Goal: Find contact information: Find contact information

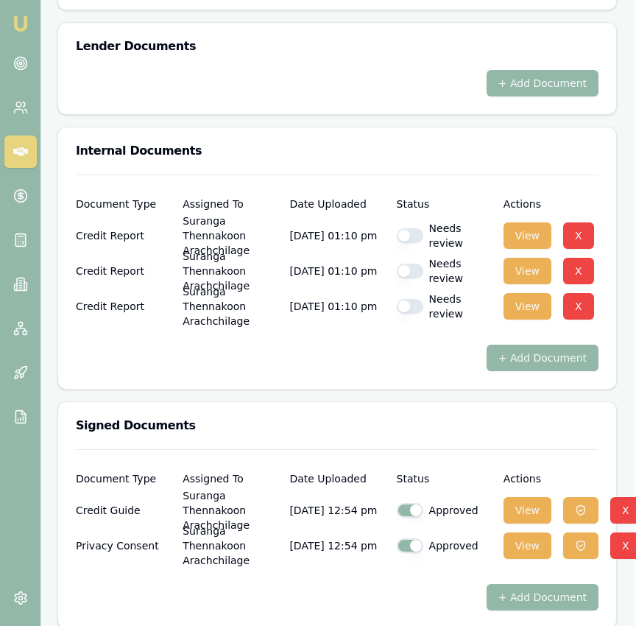
click at [413, 228] on button "button" at bounding box center [410, 235] width 26 height 15
checkbox input "true"
click at [419, 269] on div "Needs review" at bounding box center [444, 270] width 95 height 29
click at [419, 263] on button "button" at bounding box center [410, 270] width 26 height 15
checkbox input "true"
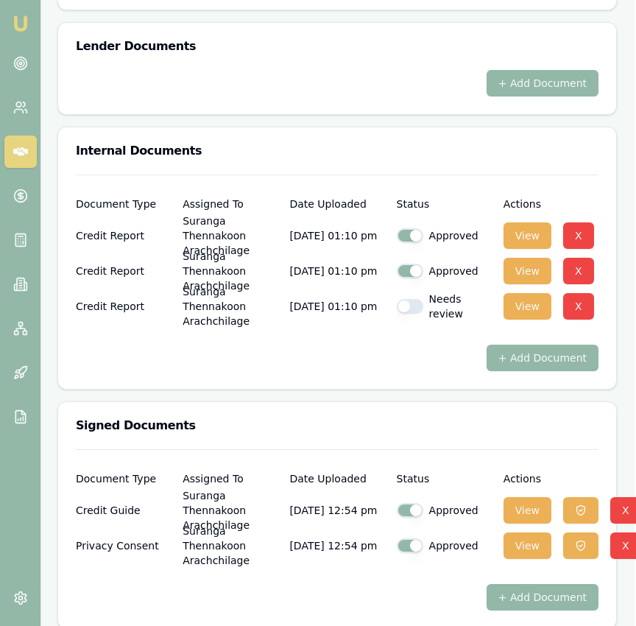
click at [420, 299] on button "button" at bounding box center [410, 306] width 26 height 15
checkbox input "true"
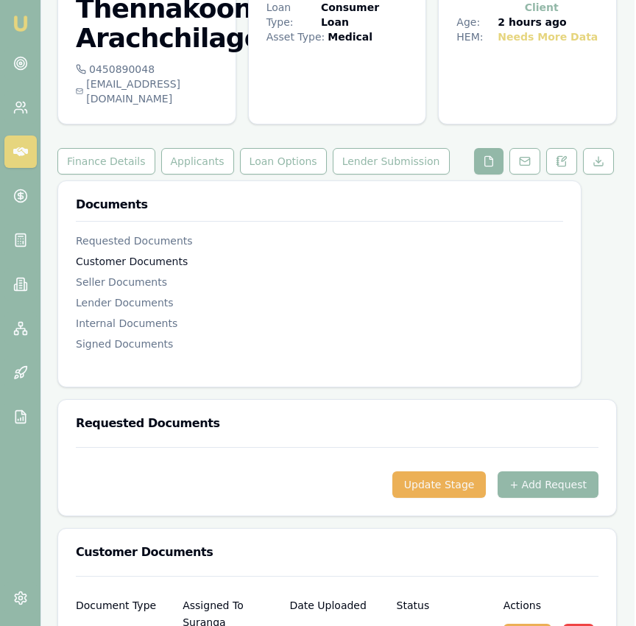
scroll to position [121, 1]
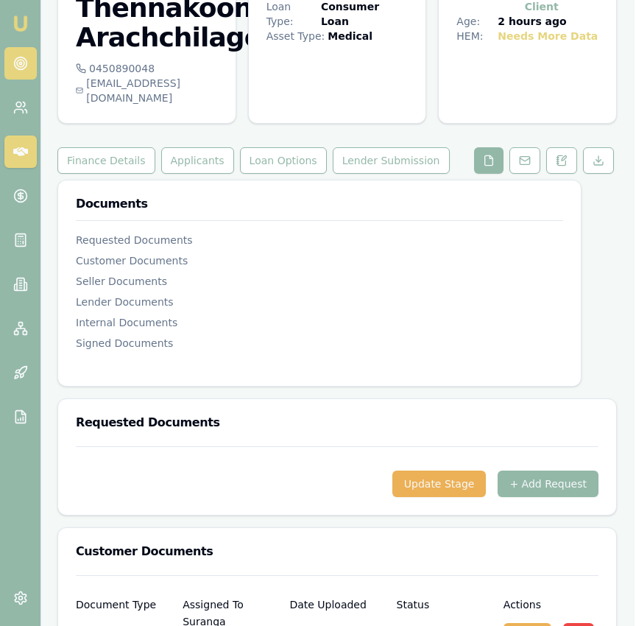
click at [7, 68] on link at bounding box center [20, 63] width 32 height 32
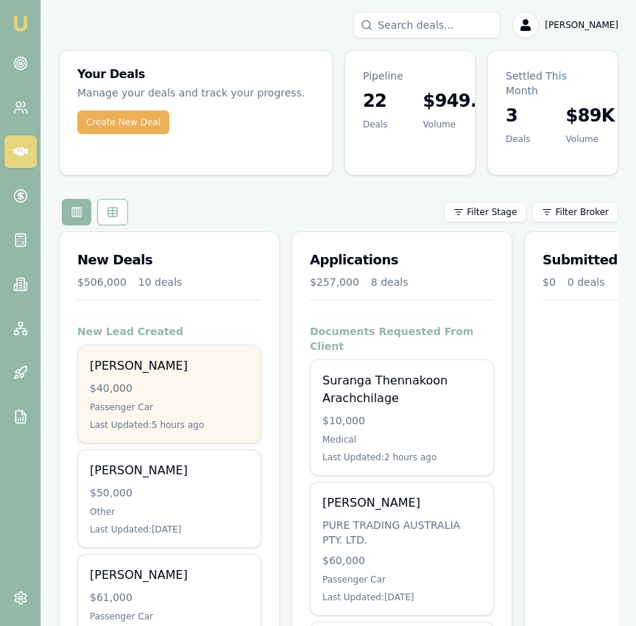
click at [215, 380] on div "$40,000" at bounding box center [169, 387] width 159 height 15
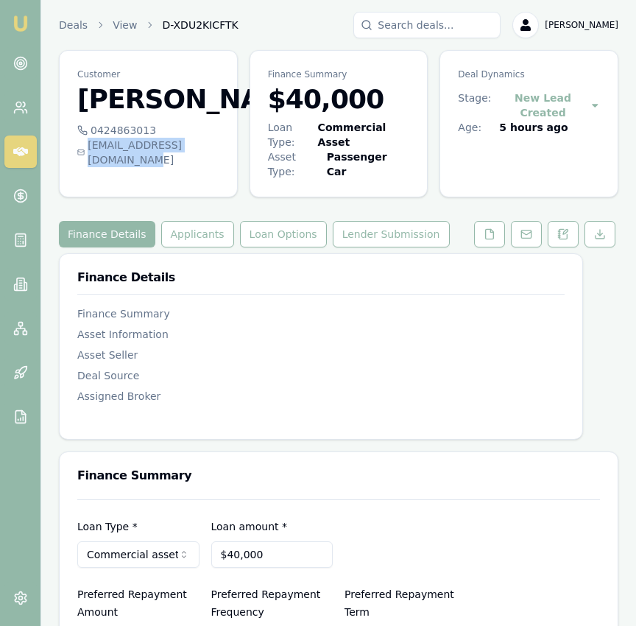
drag, startPoint x: 82, startPoint y: 146, endPoint x: 217, endPoint y: 148, distance: 134.7
click at [217, 148] on div "[EMAIL_ADDRESS][DOMAIN_NAME]" at bounding box center [148, 152] width 142 height 29
copy div "[EMAIL_ADDRESS][DOMAIN_NAME]"
